Goal: Transaction & Acquisition: Subscribe to service/newsletter

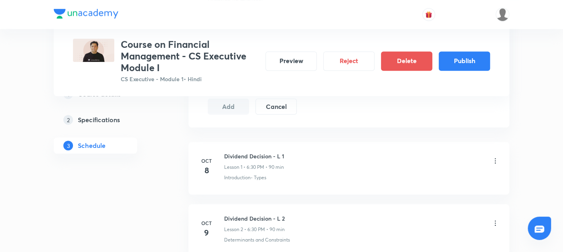
scroll to position [427, 0]
click at [465, 58] on button "Publish" at bounding box center [464, 60] width 51 height 19
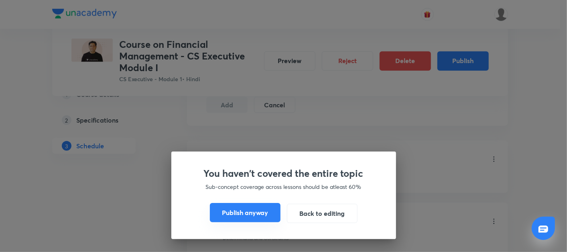
click at [230, 215] on button "Publish anyway" at bounding box center [245, 212] width 71 height 19
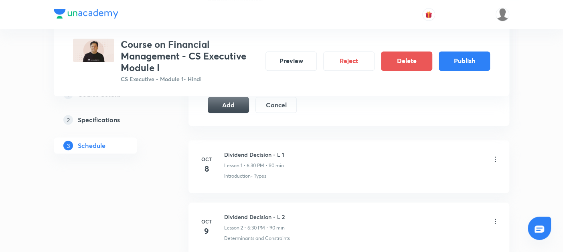
scroll to position [415, 0]
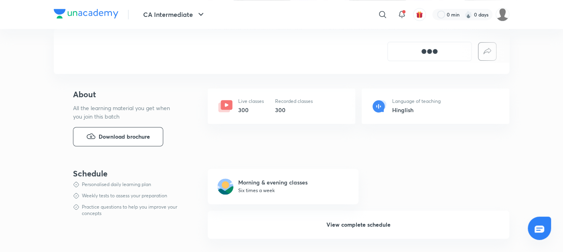
scroll to position [380, 0]
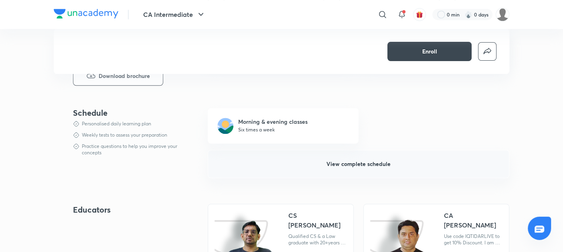
click at [344, 163] on span "View complete schedule" at bounding box center [359, 164] width 64 height 8
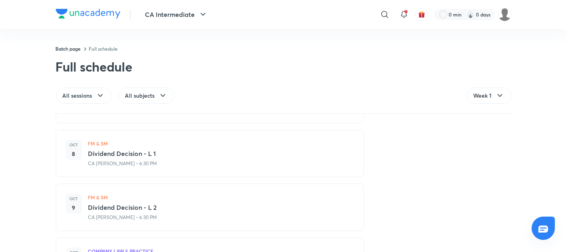
scroll to position [284, 0]
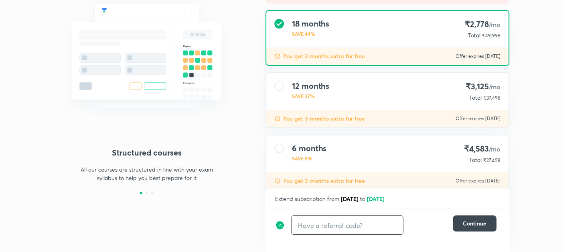
click at [299, 227] on input "text" at bounding box center [348, 224] width 112 height 19
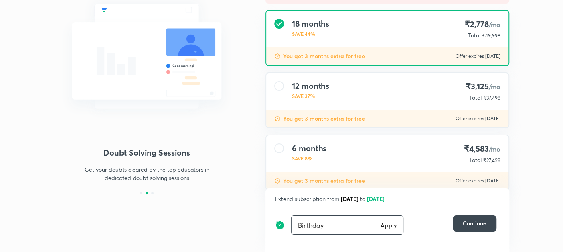
type input "Birthday"
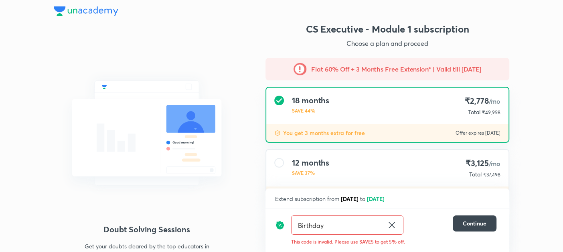
click at [395, 227] on icon at bounding box center [392, 225] width 10 height 10
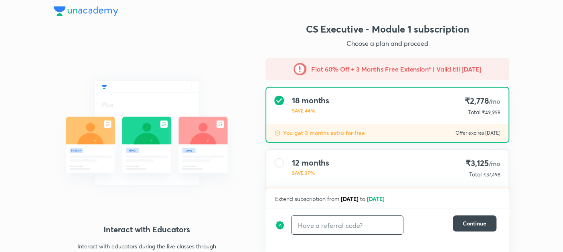
click at [341, 221] on input "text" at bounding box center [348, 224] width 112 height 19
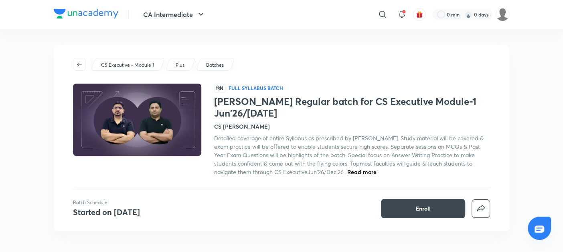
click at [435, 103] on h1 "Shikhar Regular batch for CS Executive Module-1 Jun'26/Dec'26" at bounding box center [352, 106] width 276 height 23
